Goal: Use online tool/utility: Utilize a website feature to perform a specific function

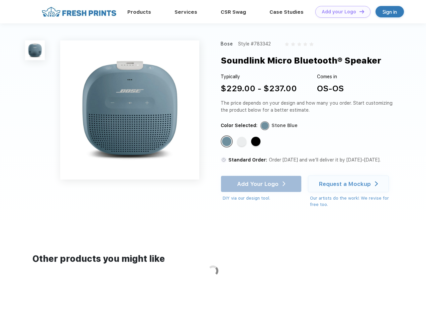
click at [340, 12] on link "Add your Logo Design Tool" at bounding box center [342, 12] width 55 height 12
click at [0, 0] on div "Design Tool" at bounding box center [0, 0] width 0 height 0
click at [359, 11] on link "Add your Logo Design Tool" at bounding box center [342, 12] width 55 height 12
click at [35, 50] on img at bounding box center [35, 50] width 20 height 20
click at [227, 142] on div "Standard Color" at bounding box center [226, 141] width 9 height 9
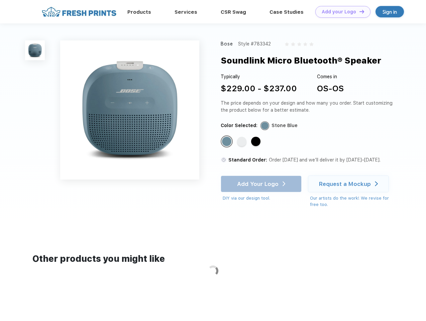
click at [242, 142] on div "Standard Color" at bounding box center [241, 141] width 9 height 9
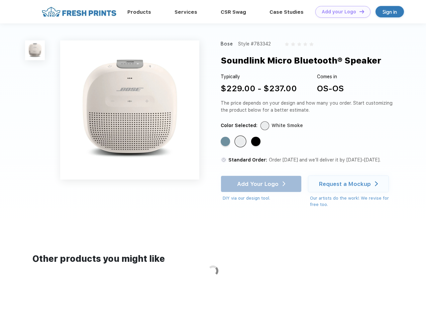
click at [256, 142] on div "Standard Color" at bounding box center [255, 141] width 9 height 9
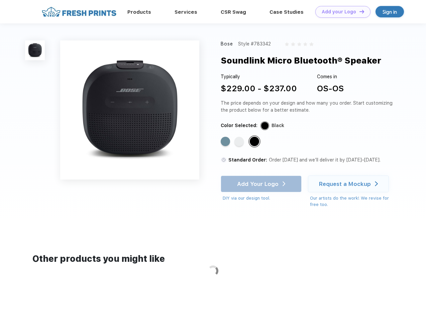
click at [262, 184] on div "Add Your Logo DIY via our design tool. Ah shoot! This product isn't up in our d…" at bounding box center [261, 189] width 81 height 26
click at [349, 184] on div "Request a Mockup" at bounding box center [345, 184] width 52 height 7
